Goal: Task Accomplishment & Management: Use online tool/utility

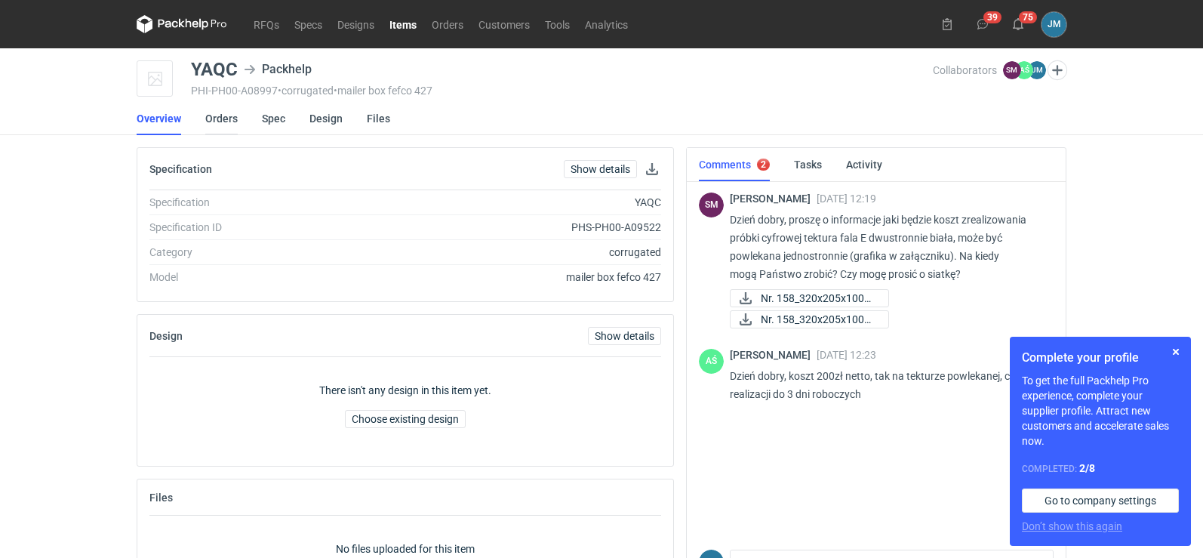
click at [217, 120] on link "Orders" at bounding box center [221, 118] width 32 height 33
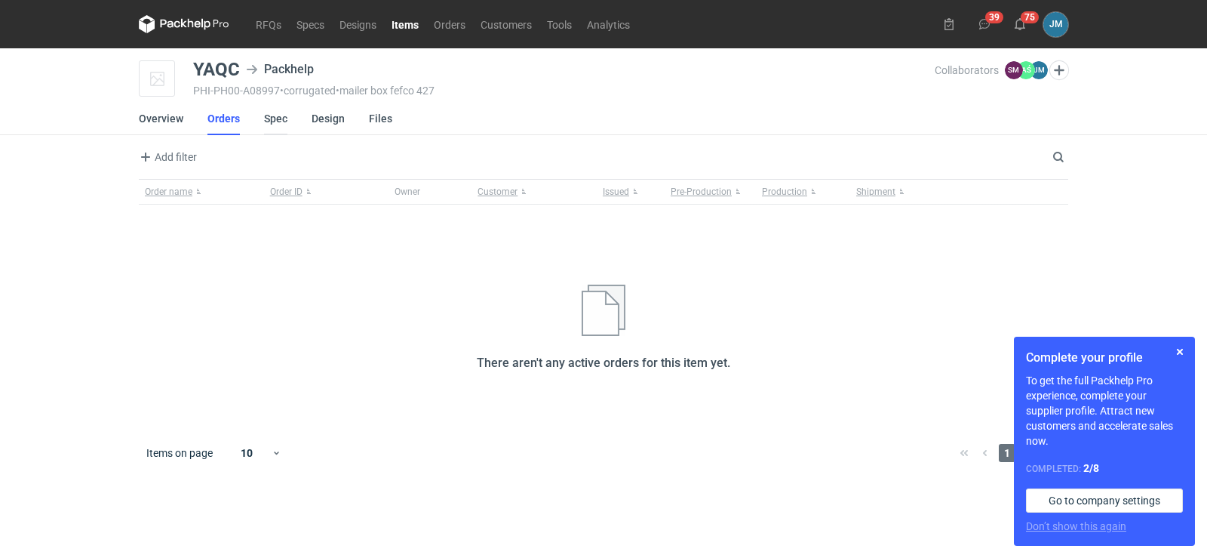
click at [274, 123] on link "Spec" at bounding box center [275, 118] width 23 height 33
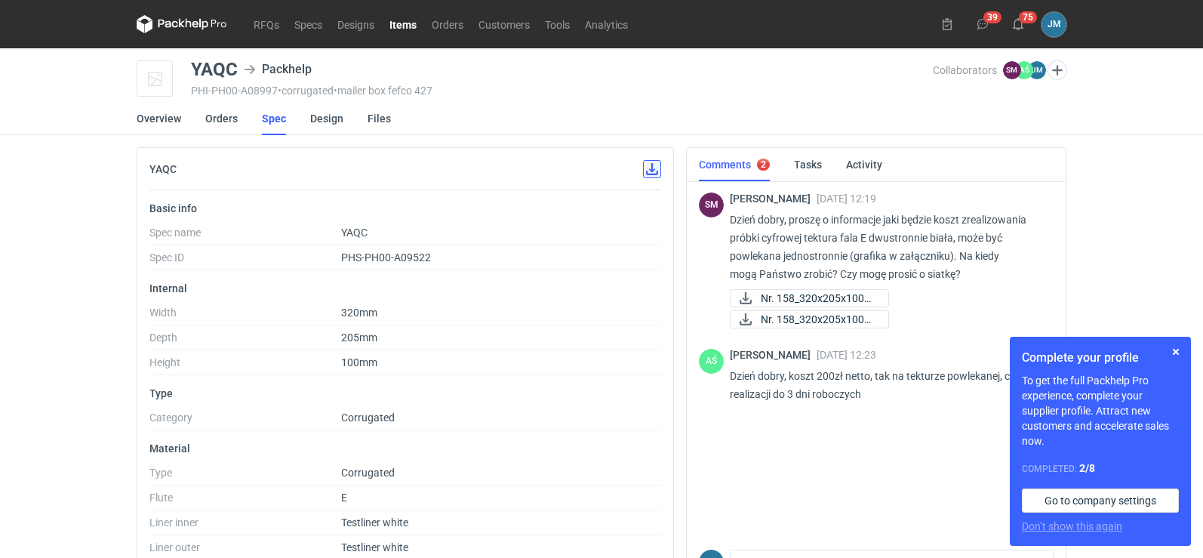
click at [648, 177] on button "button" at bounding box center [652, 169] width 18 height 18
click at [331, 123] on link "Design" at bounding box center [326, 118] width 33 height 33
click at [740, 300] on icon at bounding box center [745, 298] width 18 height 12
click at [750, 323] on icon at bounding box center [745, 319] width 12 height 12
click at [1180, 355] on button "button" at bounding box center [1175, 352] width 18 height 18
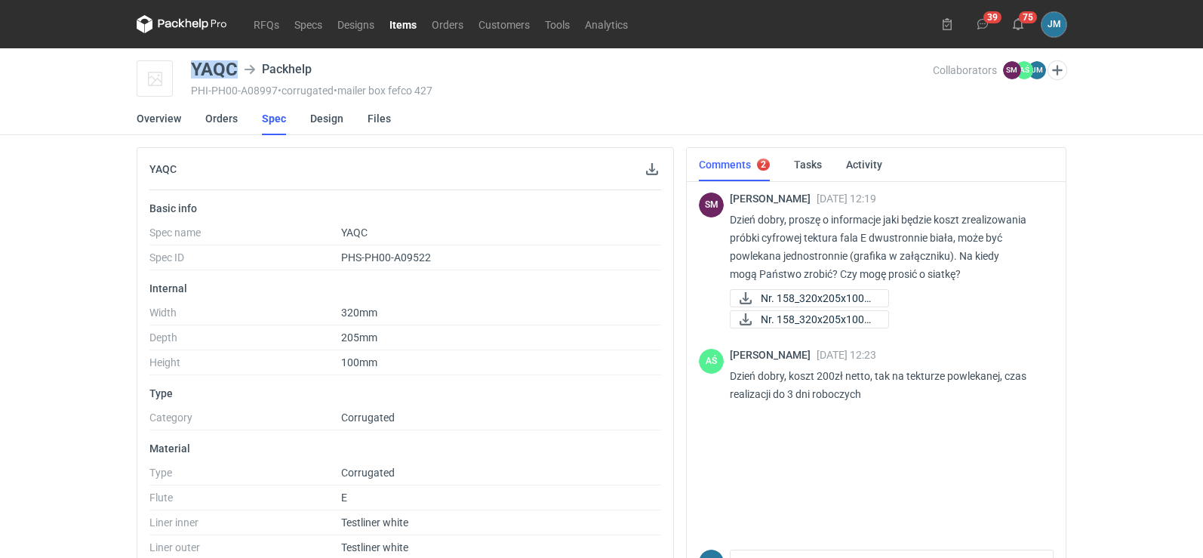
drag, startPoint x: 244, startPoint y: 66, endPoint x: 186, endPoint y: 67, distance: 58.9
click at [186, 67] on div "YAQC Packhelp PHI-PH00-A08997 • corrugated • mailer box fefco 427 Collaborators…" at bounding box center [602, 79] width 930 height 38
copy div "YAQC"
click at [799, 300] on span "Nr. 158_320x205x100m..." at bounding box center [818, 298] width 115 height 17
click at [804, 315] on span "Nr. 158_320x205x100m..." at bounding box center [818, 319] width 115 height 17
